Goal: Information Seeking & Learning: Check status

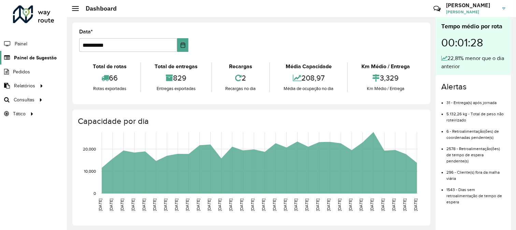
click at [33, 55] on span "Painel de Sugestão" at bounding box center [35, 57] width 43 height 7
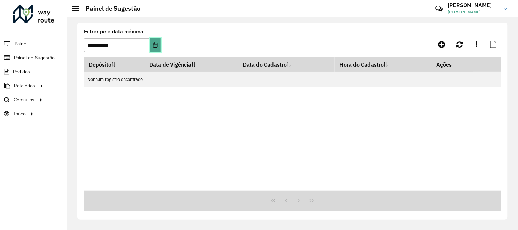
click at [156, 45] on icon "Choose Date" at bounding box center [155, 44] width 4 height 5
click at [318, 137] on div "Depósito Data de Vigência Data do Cadastro Hora do Cadastro Ações Nenhum regist…" at bounding box center [292, 123] width 417 height 133
click at [11, 44] on icon at bounding box center [6, 44] width 13 height 6
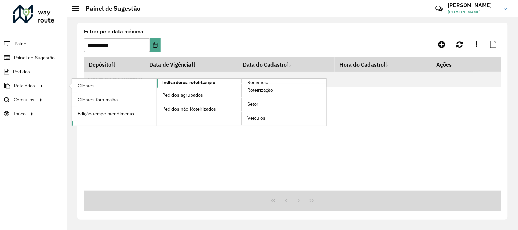
click at [205, 79] on span "Indicadores roteirização" at bounding box center [188, 82] width 53 height 7
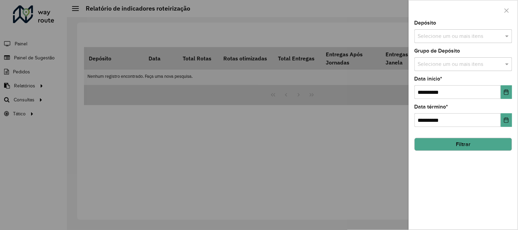
click at [469, 146] on button "Filtrar" at bounding box center [463, 144] width 98 height 13
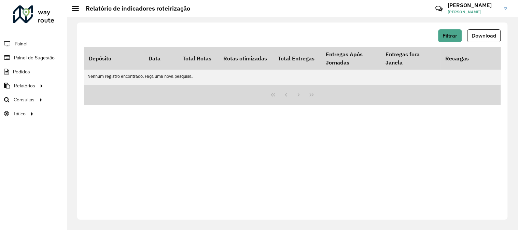
click at [448, 27] on div "Filtrar Download Depósito Data Total Rotas Rotas otimizadas Total Entregas Entr…" at bounding box center [292, 121] width 430 height 197
click at [448, 32] on button "Filtrar" at bounding box center [450, 35] width 24 height 13
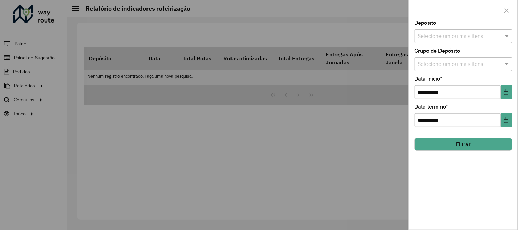
click at [465, 37] on input "text" at bounding box center [459, 36] width 87 height 8
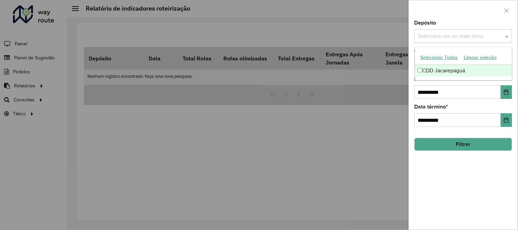
click at [429, 70] on div "CDD Jacarepaguá" at bounding box center [463, 71] width 97 height 12
drag, startPoint x: 377, startPoint y: 112, endPoint x: 382, endPoint y: 108, distance: 6.1
click at [377, 113] on div at bounding box center [259, 115] width 518 height 230
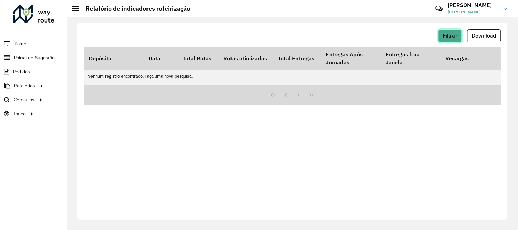
click at [454, 35] on span "Filtrar" at bounding box center [450, 36] width 15 height 6
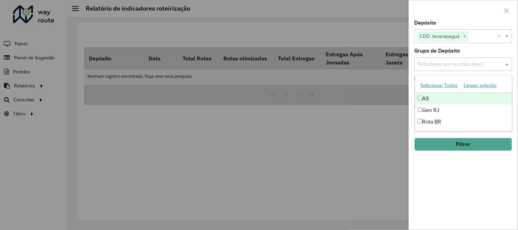
click at [468, 68] on input "text" at bounding box center [459, 64] width 87 height 8
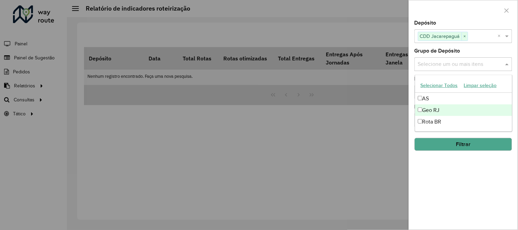
click at [422, 108] on div "Geo RJ" at bounding box center [463, 110] width 97 height 12
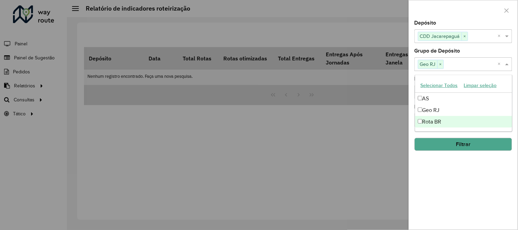
click at [427, 153] on div "**********" at bounding box center [463, 124] width 109 height 209
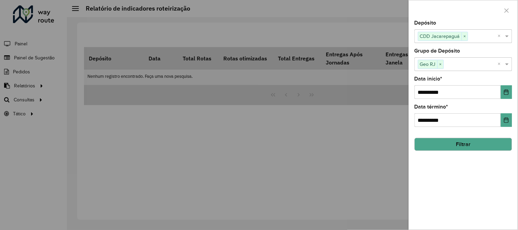
click at [430, 144] on button "Filtrar" at bounding box center [463, 144] width 98 height 13
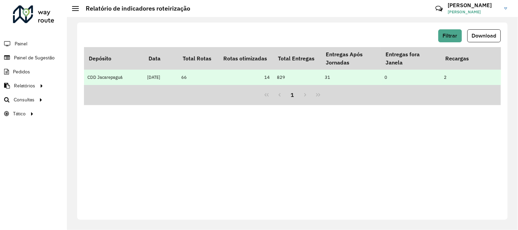
click at [178, 76] on td "66" at bounding box center [198, 77] width 41 height 15
click at [216, 76] on td "66" at bounding box center [198, 77] width 41 height 15
click at [217, 76] on td "66" at bounding box center [198, 77] width 41 height 15
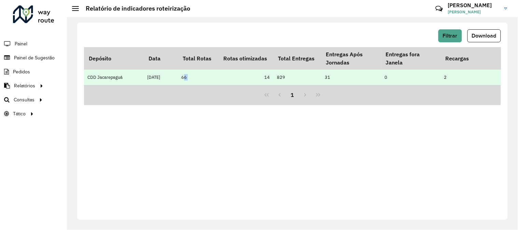
click at [218, 76] on td "66" at bounding box center [198, 77] width 41 height 15
click at [220, 77] on td "14" at bounding box center [246, 77] width 55 height 15
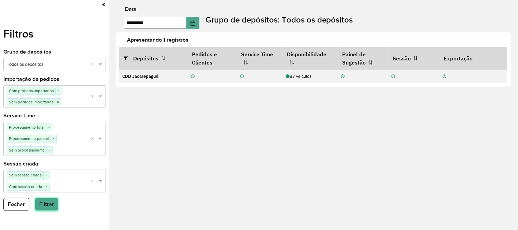
click at [53, 211] on button "Filtrar" at bounding box center [47, 204] width 24 height 13
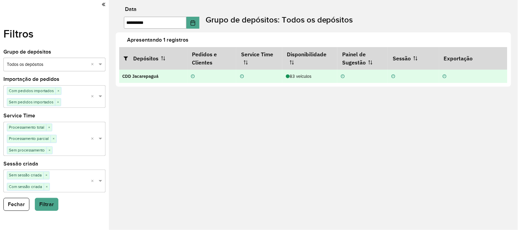
click at [213, 75] on div at bounding box center [212, 76] width 42 height 6
click at [302, 78] on div "83 veículos" at bounding box center [310, 76] width 48 height 6
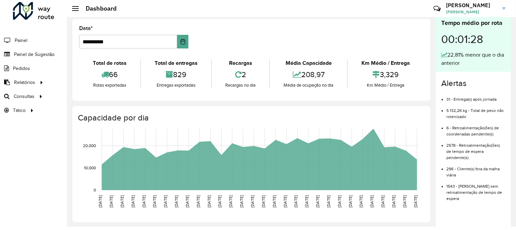
scroll to position [114, 0]
